Goal: Find specific page/section: Find specific page/section

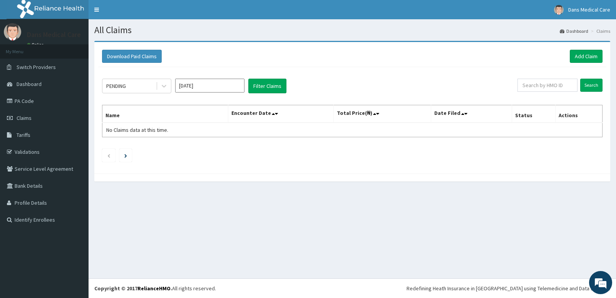
click at [24, 99] on link "PA Code" at bounding box center [44, 100] width 89 height 17
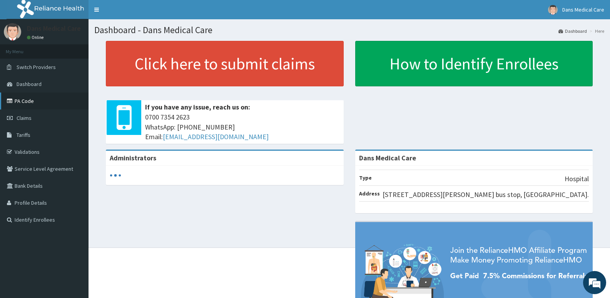
click at [38, 97] on link "PA Code" at bounding box center [44, 100] width 89 height 17
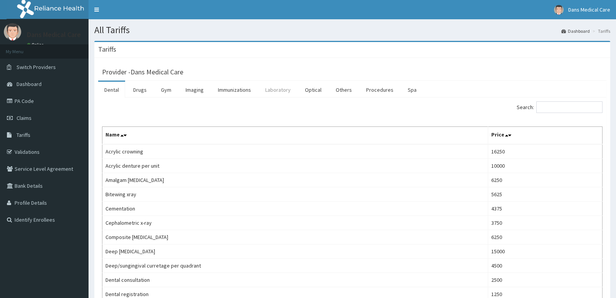
click at [275, 90] on link "Laboratory" at bounding box center [278, 90] width 38 height 16
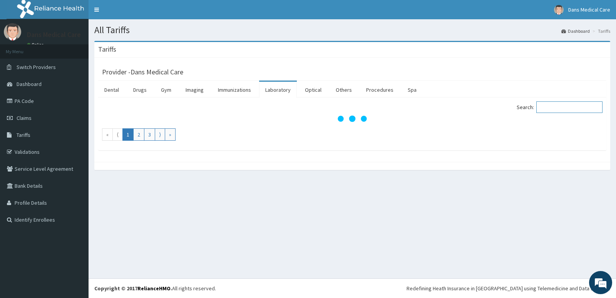
click at [553, 108] on input "Search:" at bounding box center [569, 107] width 66 height 12
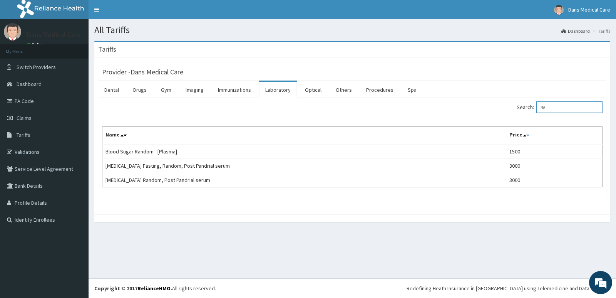
type input "R"
type input "P"
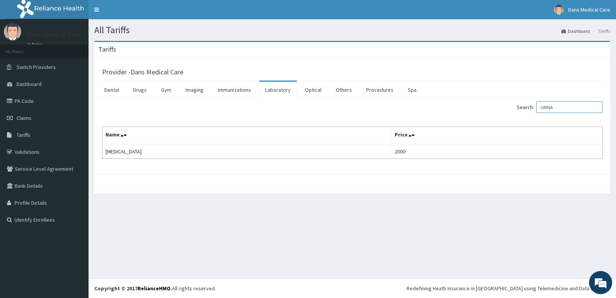
type input "URINA"
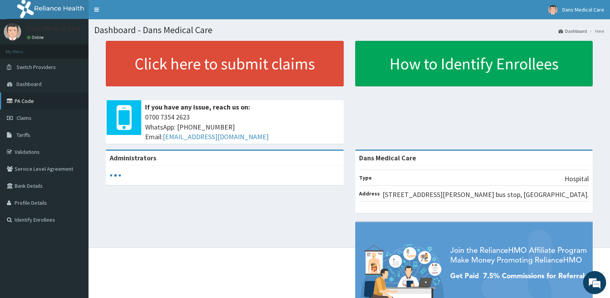
click at [31, 102] on link "PA Code" at bounding box center [44, 100] width 89 height 17
